Goal: Task Accomplishment & Management: Manage account settings

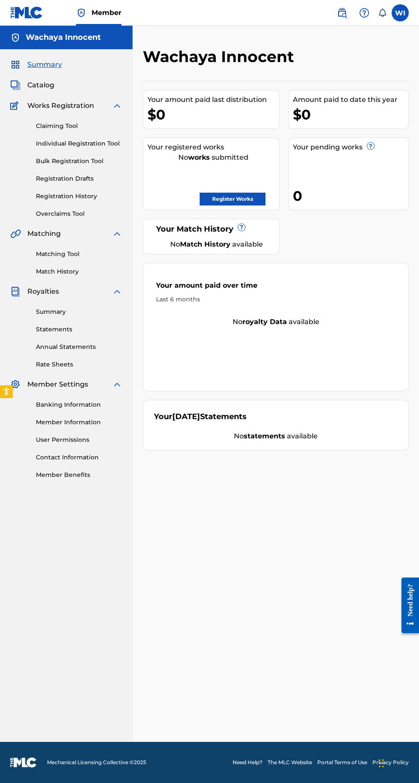
click at [63, 39] on h5 "Wachaya Innocent" at bounding box center [63, 38] width 75 height 10
click at [65, 407] on link "Banking Information" at bounding box center [79, 404] width 86 height 9
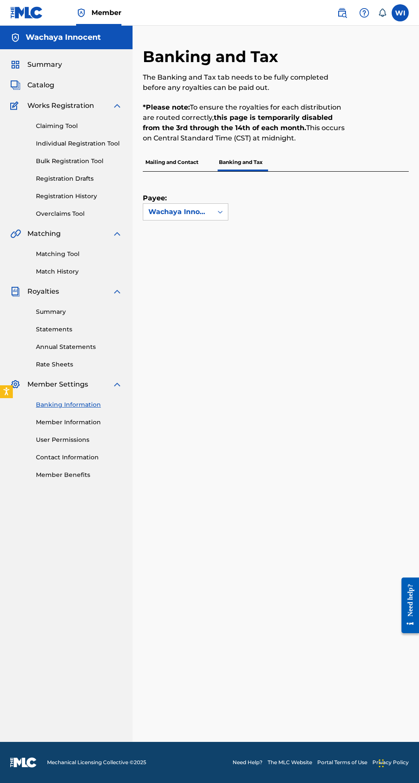
click at [61, 422] on link "Member Information" at bounding box center [79, 422] width 86 height 9
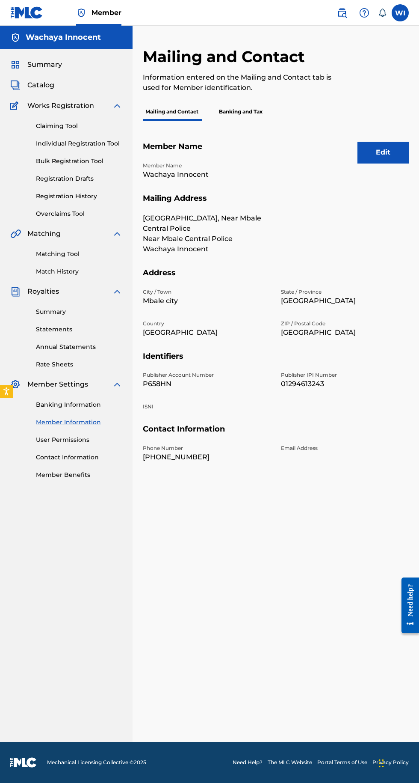
click at [57, 60] on span "Summary" at bounding box center [44, 64] width 35 height 10
